Goal: Navigation & Orientation: Understand site structure

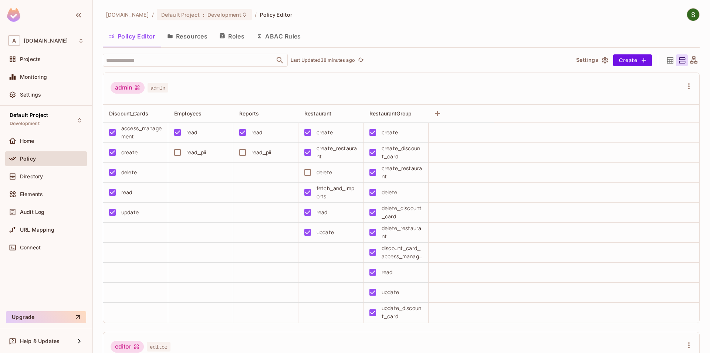
click at [236, 43] on button "Roles" at bounding box center [231, 36] width 37 height 18
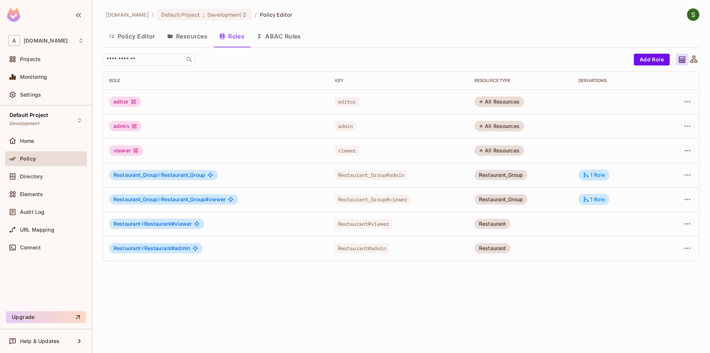
click at [193, 45] on div "Policy Editor Resources Roles ABAC Rules" at bounding box center [401, 37] width 597 height 20
click at [184, 35] on button "Resources" at bounding box center [187, 36] width 52 height 18
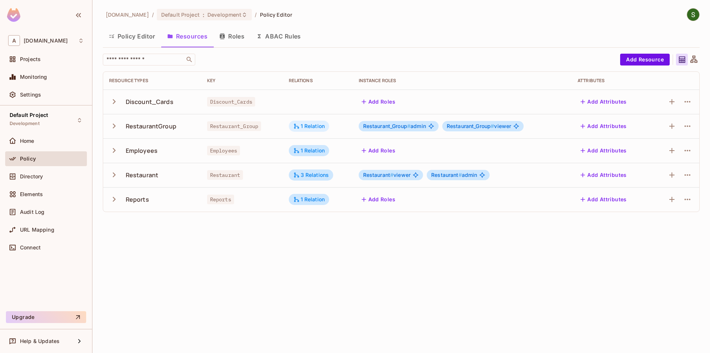
click at [297, 127] on icon at bounding box center [296, 126] width 7 height 7
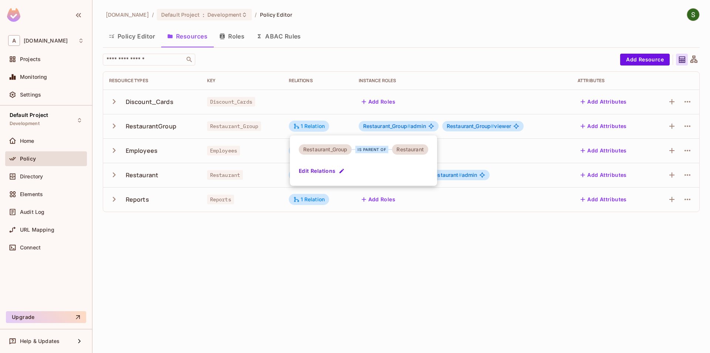
click at [337, 228] on div at bounding box center [355, 176] width 710 height 353
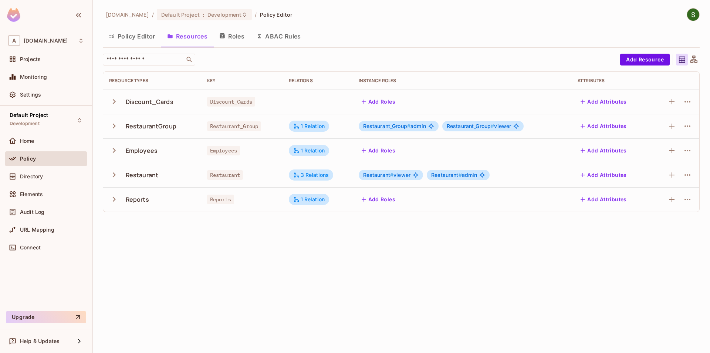
click at [139, 37] on button "Policy Editor" at bounding box center [132, 36] width 58 height 18
